Goal: Task Accomplishment & Management: Use online tool/utility

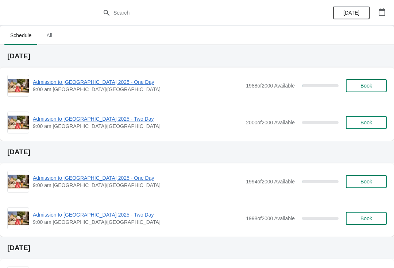
click at [109, 76] on div "Admission to [GEOGRAPHIC_DATA] 2025 - One Day 9:00 am [GEOGRAPHIC_DATA]/[GEOGRA…" at bounding box center [196, 86] width 379 height 22
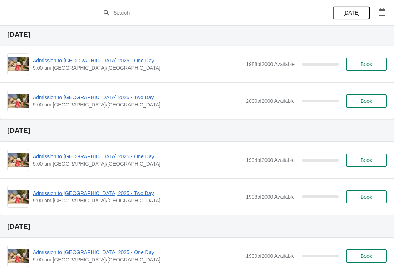
scroll to position [20, 0]
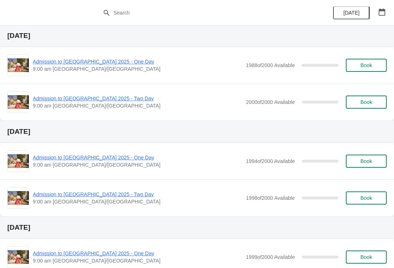
click at [120, 55] on div "Admission to [GEOGRAPHIC_DATA] 2025 - One Day 9:00 am [GEOGRAPHIC_DATA]/[GEOGRA…" at bounding box center [196, 65] width 379 height 22
click at [88, 63] on span "Admission to [GEOGRAPHIC_DATA] 2025 - One Day" at bounding box center [137, 61] width 209 height 7
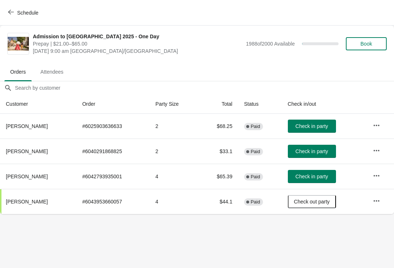
click at [324, 126] on span "Check in party" at bounding box center [312, 126] width 32 height 6
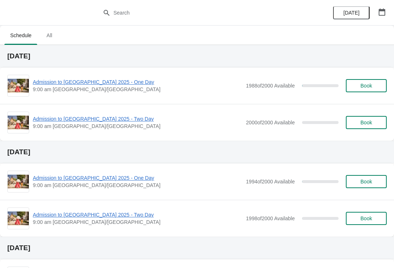
click at [110, 181] on span "Admission to [GEOGRAPHIC_DATA] 2025 - One Day" at bounding box center [137, 177] width 209 height 7
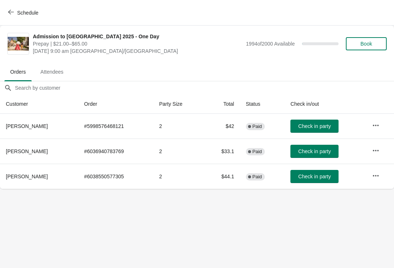
click at [13, 10] on icon "button" at bounding box center [11, 12] width 6 height 6
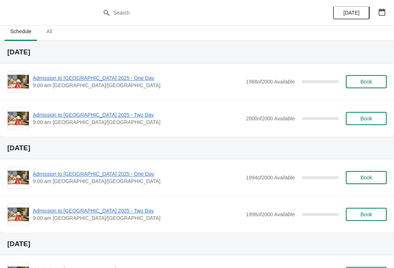
scroll to position [14, 0]
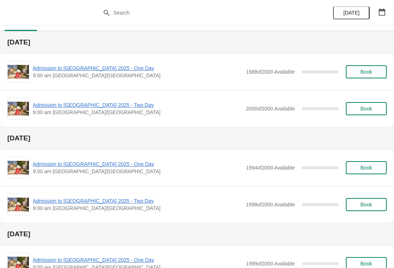
click at [91, 71] on span "Admission to [GEOGRAPHIC_DATA] 2025 - One Day" at bounding box center [137, 68] width 209 height 7
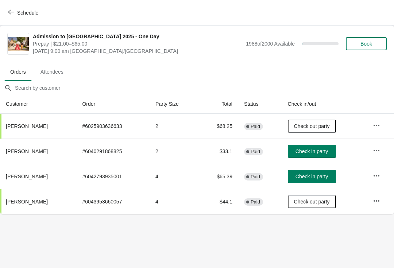
click at [17, 13] on span "Schedule" at bounding box center [23, 12] width 29 height 7
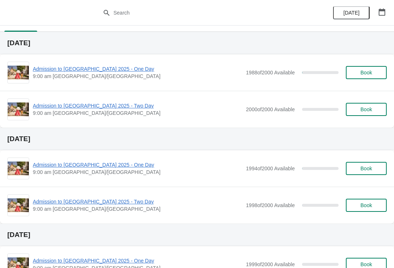
scroll to position [14, 0]
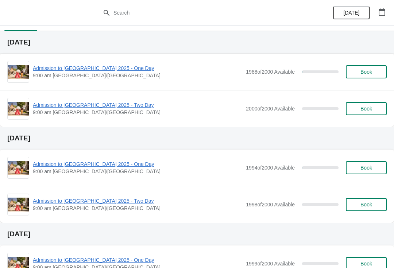
click at [113, 167] on span "Admission to [GEOGRAPHIC_DATA] 2025 - One Day" at bounding box center [137, 164] width 209 height 7
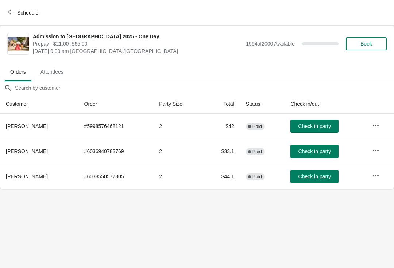
click at [316, 148] on span "Check in party" at bounding box center [314, 151] width 32 height 6
